Goal: Task Accomplishment & Management: Manage account settings

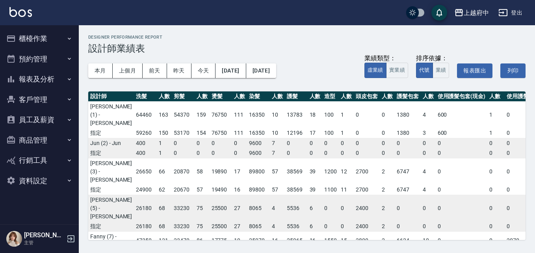
click at [514, 12] on button "登出" at bounding box center [510, 13] width 30 height 15
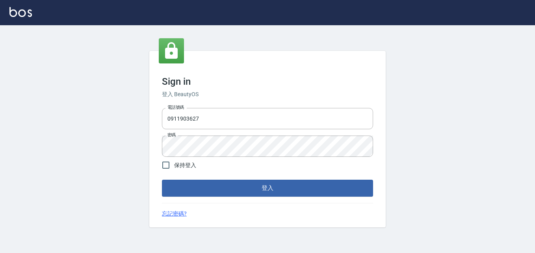
drag, startPoint x: 208, startPoint y: 117, endPoint x: 126, endPoint y: 122, distance: 82.5
click at [126, 122] on div "Sign in 登入 BeautyOS 電話號碼 [PHONE_NUMBER] 電話號碼 密碼 密碼 保持登入 登入 忘記密碼?" at bounding box center [267, 139] width 535 height 228
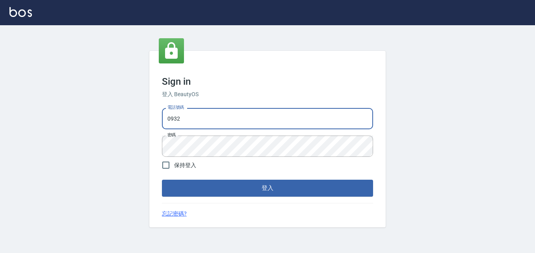
type input "0932050354"
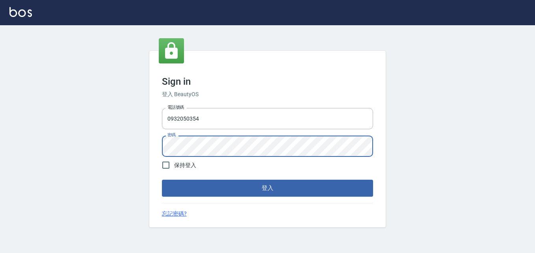
click at [139, 154] on div "Sign in 登入 BeautyOS 電話號碼 [PHONE_NUMBER] 電話號碼 密碼 密碼 保持登入 登入 忘記密碼?" at bounding box center [267, 139] width 535 height 228
click at [338, 186] on button "登入" at bounding box center [267, 188] width 211 height 17
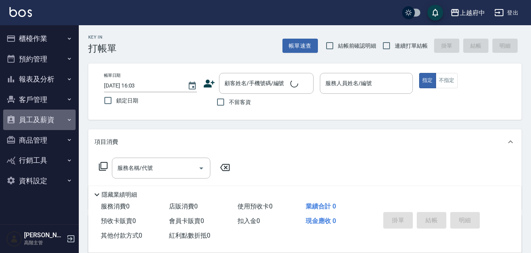
click at [63, 119] on button "員工及薪資" at bounding box center [39, 120] width 73 height 20
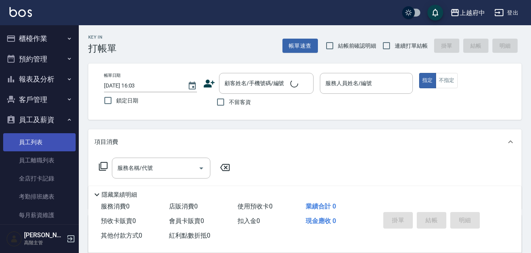
click at [56, 147] on link "員工列表" at bounding box center [39, 142] width 73 height 18
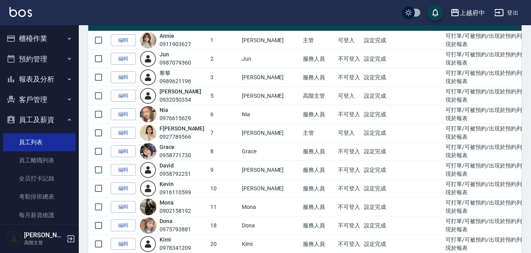
scroll to position [89, 0]
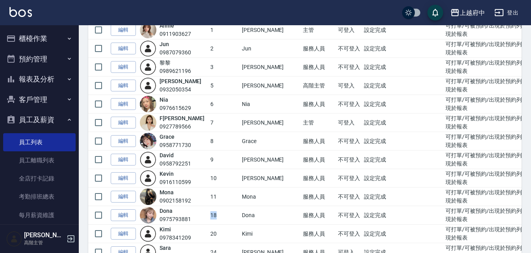
drag, startPoint x: 199, startPoint y: 218, endPoint x: 224, endPoint y: 212, distance: 25.9
click at [225, 212] on td "18" at bounding box center [224, 215] width 32 height 19
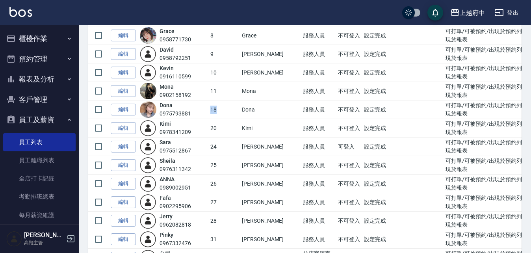
scroll to position [207, 0]
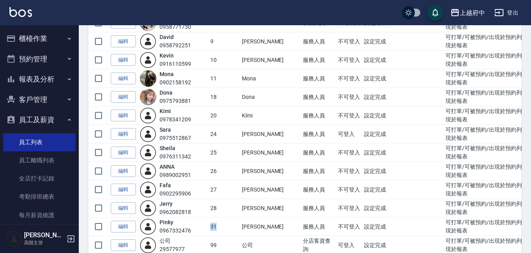
drag, startPoint x: 200, startPoint y: 226, endPoint x: 211, endPoint y: 224, distance: 11.6
click at [211, 224] on td "31" at bounding box center [224, 227] width 32 height 19
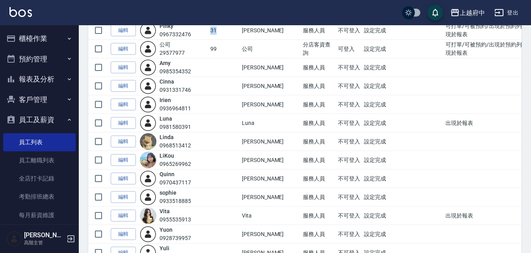
scroll to position [404, 0]
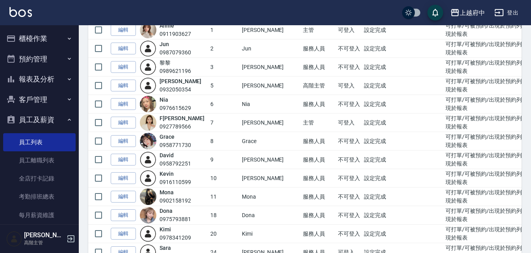
click at [193, 134] on div "G race 0958771730" at bounding box center [173, 141] width 67 height 17
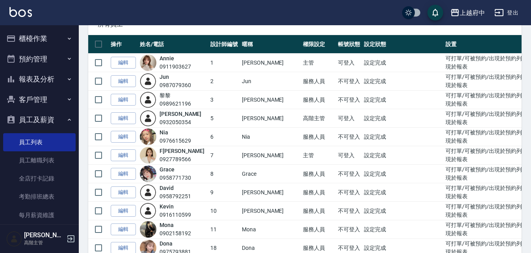
scroll to position [0, 0]
